Goal: Check status: Check status

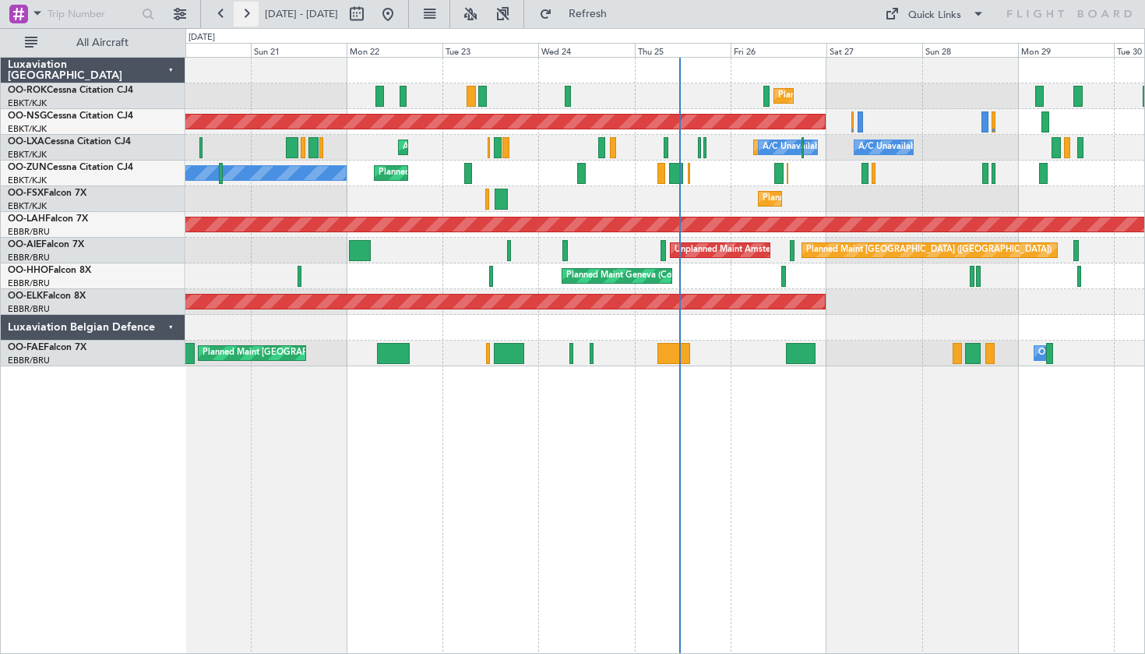
click at [249, 15] on button at bounding box center [246, 14] width 25 height 25
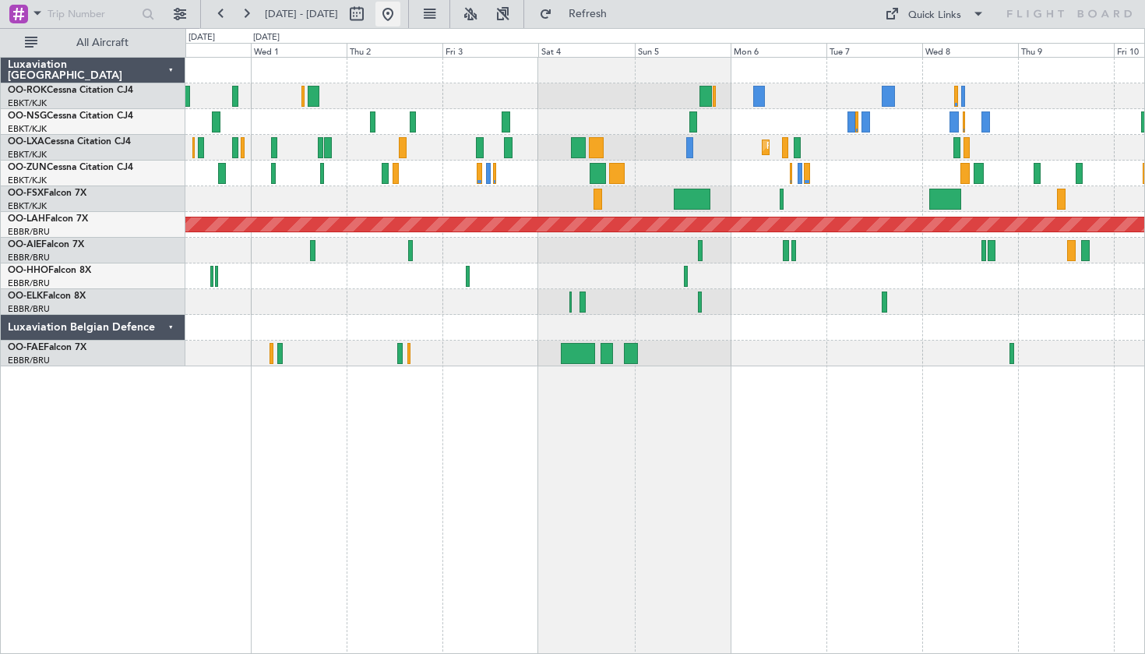
click at [401, 19] on button at bounding box center [388, 14] width 25 height 25
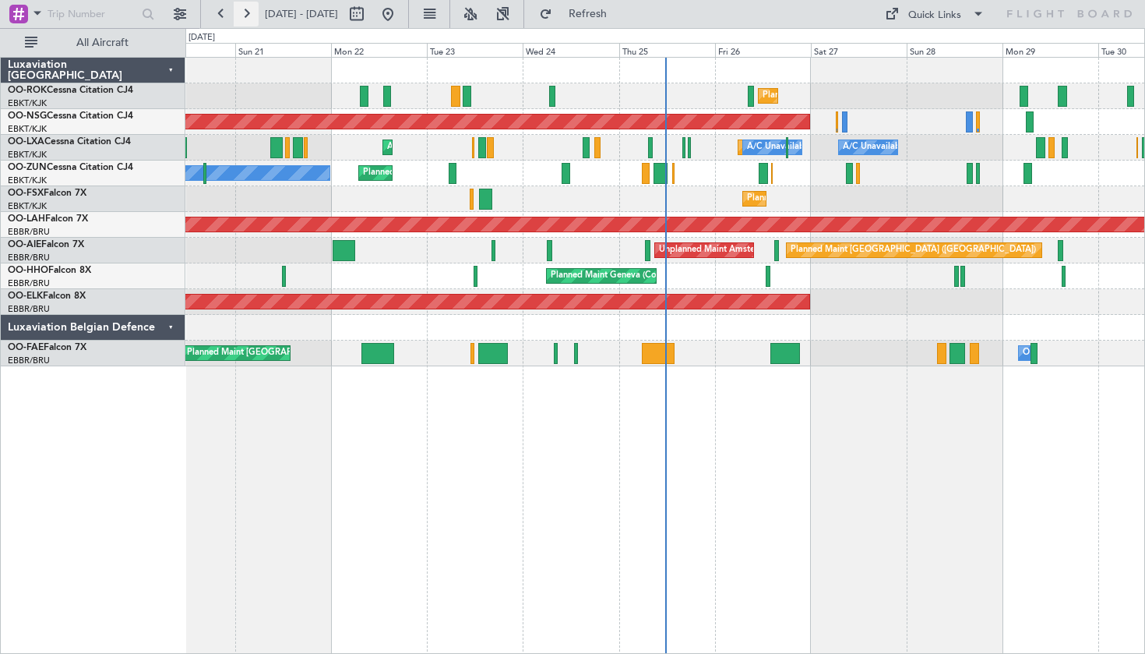
click at [248, 7] on button at bounding box center [246, 14] width 25 height 25
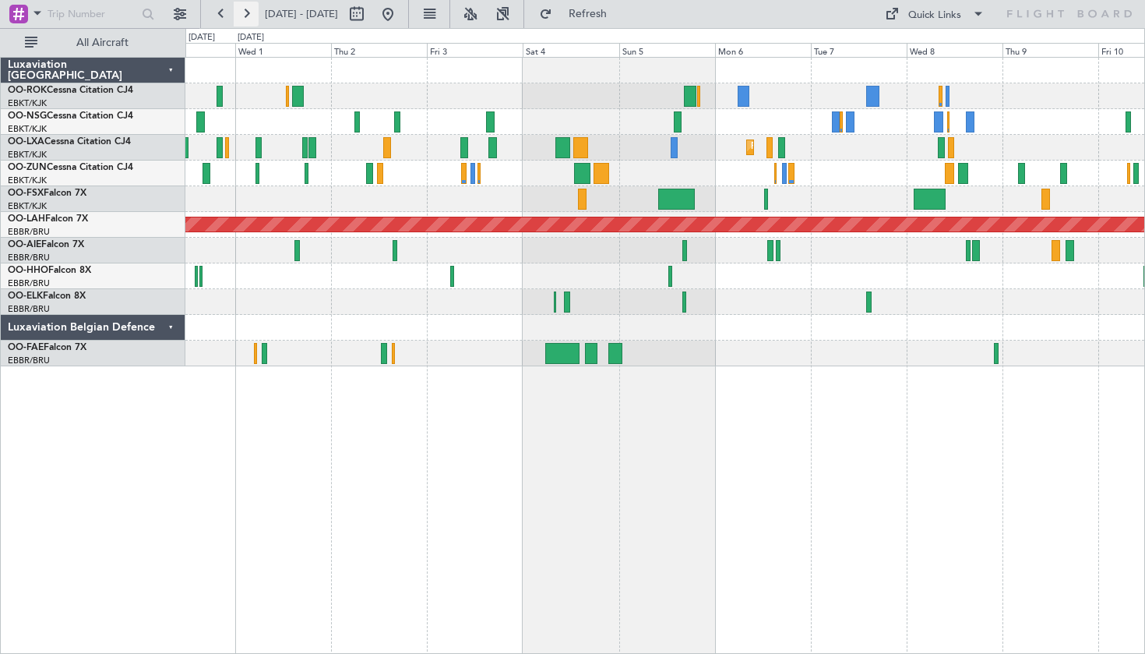
click at [242, 18] on button at bounding box center [246, 14] width 25 height 25
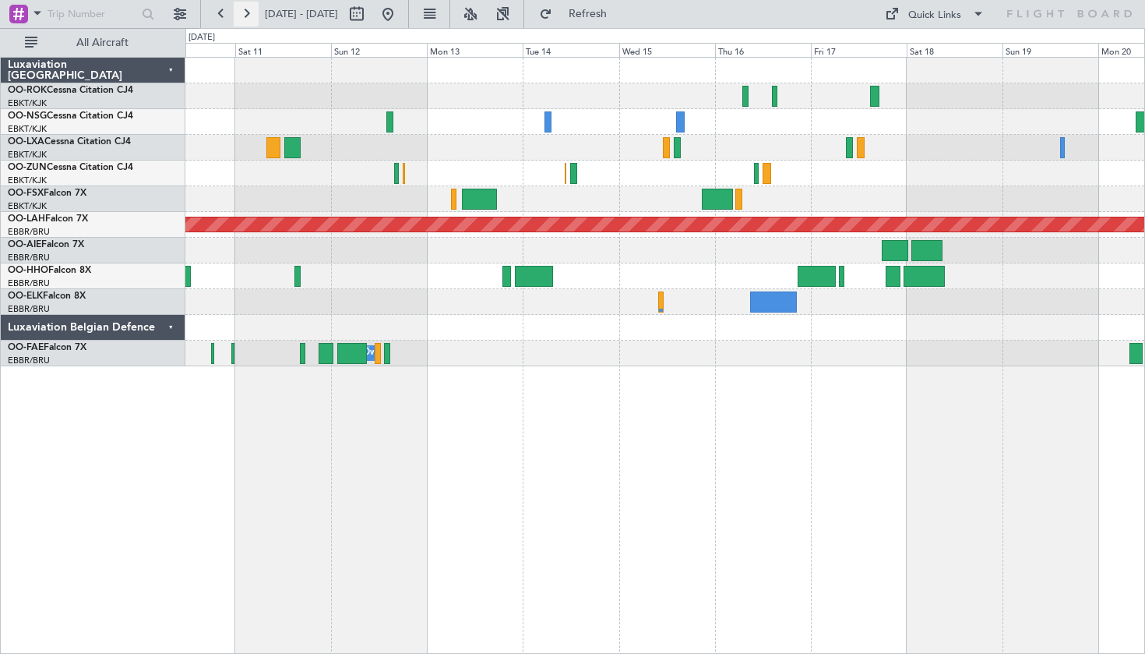
click at [242, 20] on button at bounding box center [246, 14] width 25 height 25
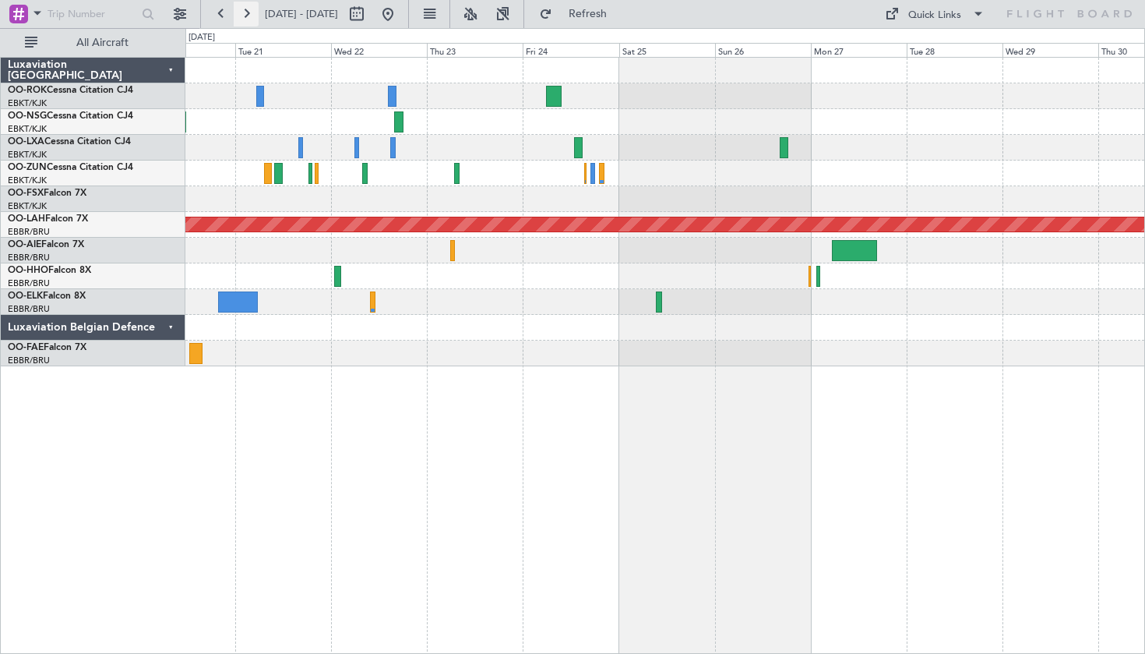
click at [242, 20] on button at bounding box center [246, 14] width 25 height 25
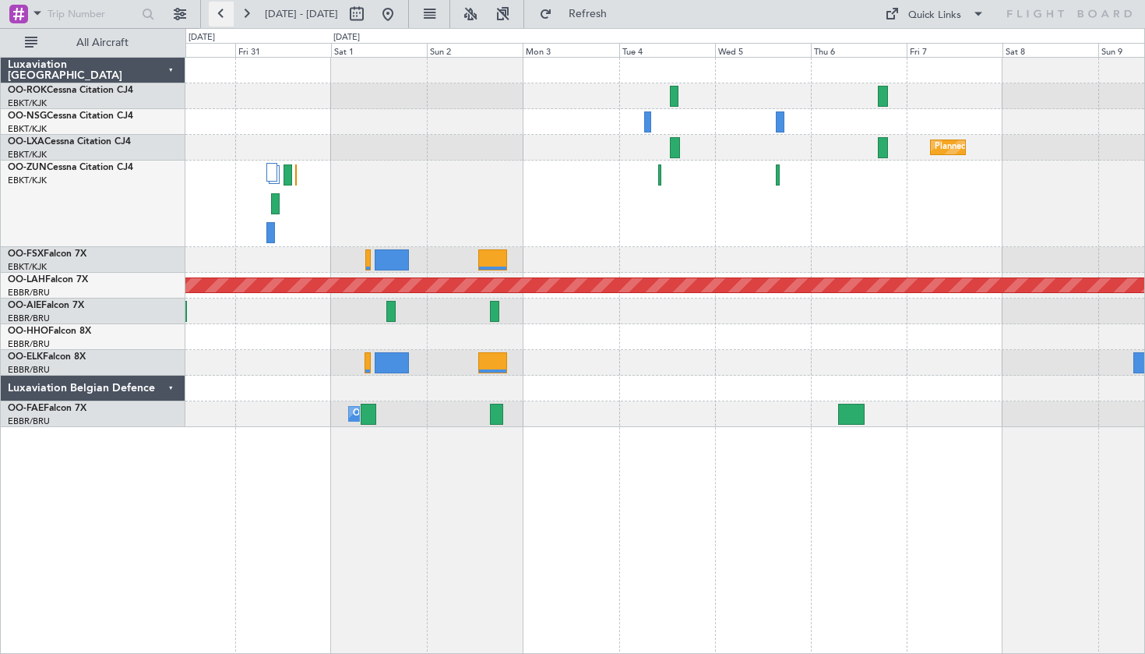
click at [212, 12] on button at bounding box center [221, 14] width 25 height 25
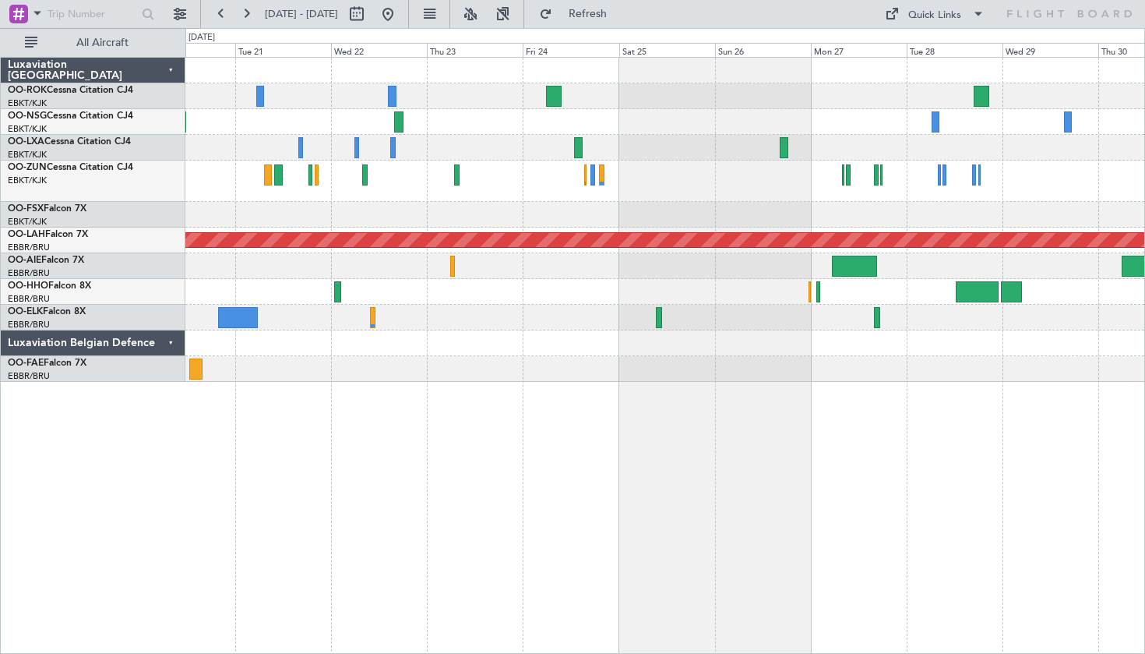
click at [646, 215] on div at bounding box center [664, 215] width 959 height 26
click at [655, 206] on div at bounding box center [664, 215] width 959 height 26
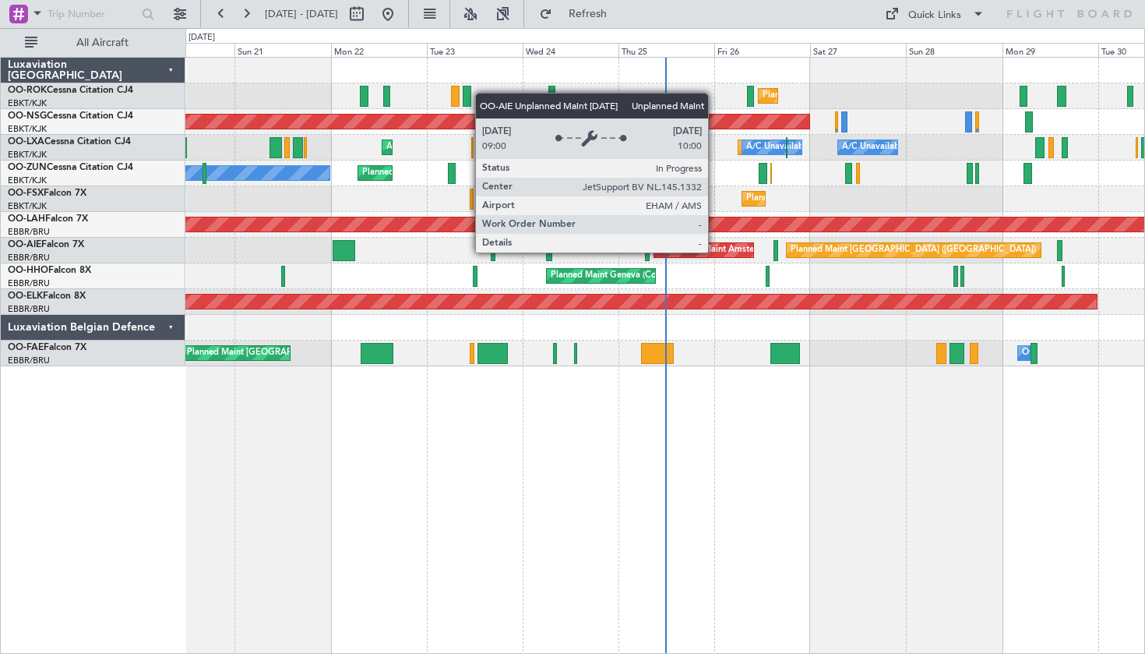
click at [715, 252] on div "Unplanned Maint Amsterdam (Schiphol)" at bounding box center [736, 249] width 157 height 23
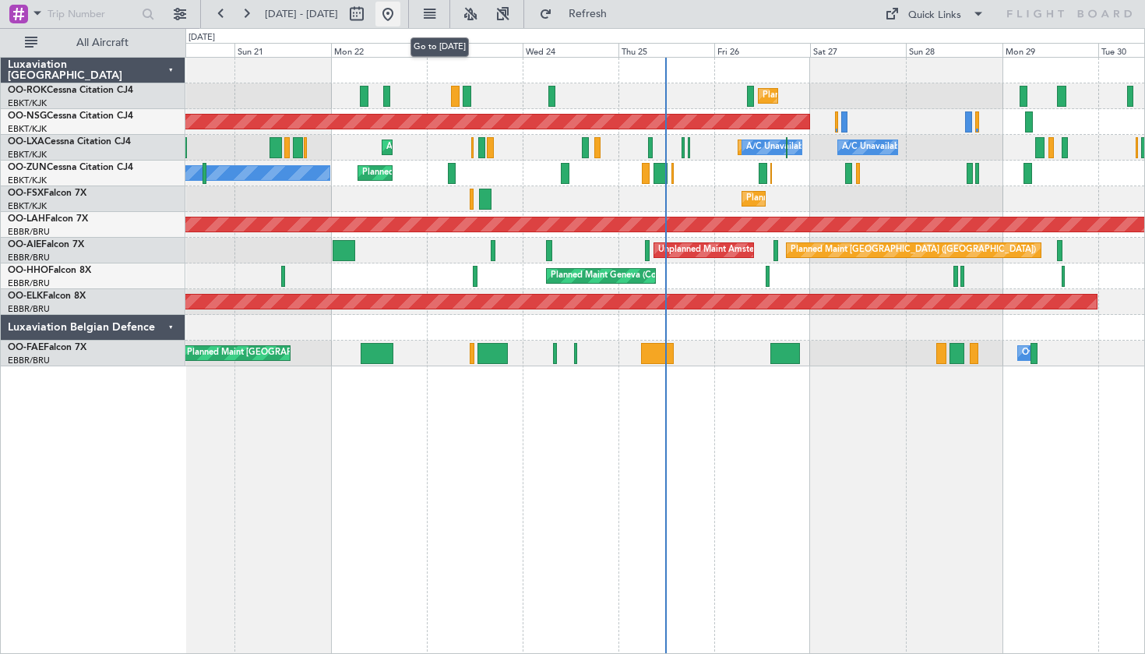
click at [401, 7] on button at bounding box center [388, 14] width 25 height 25
click at [239, 17] on button at bounding box center [246, 14] width 25 height 25
